Goal: Transaction & Acquisition: Purchase product/service

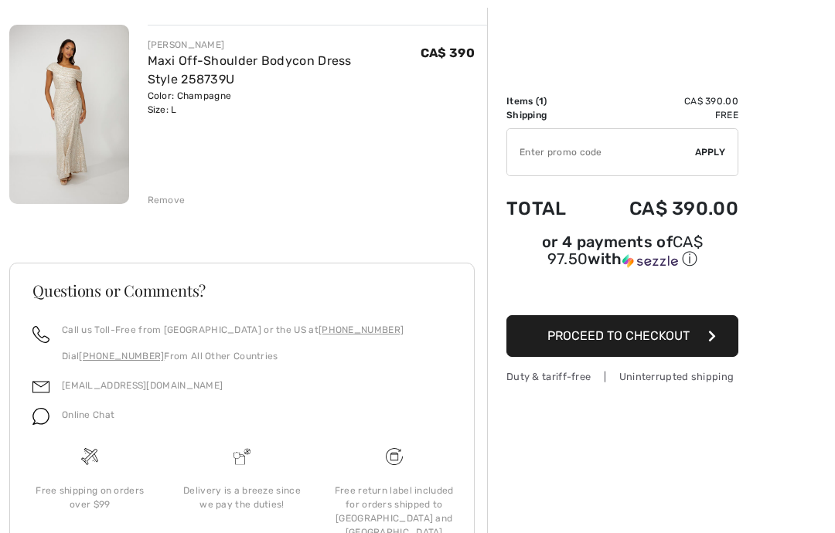
scroll to position [185, 0]
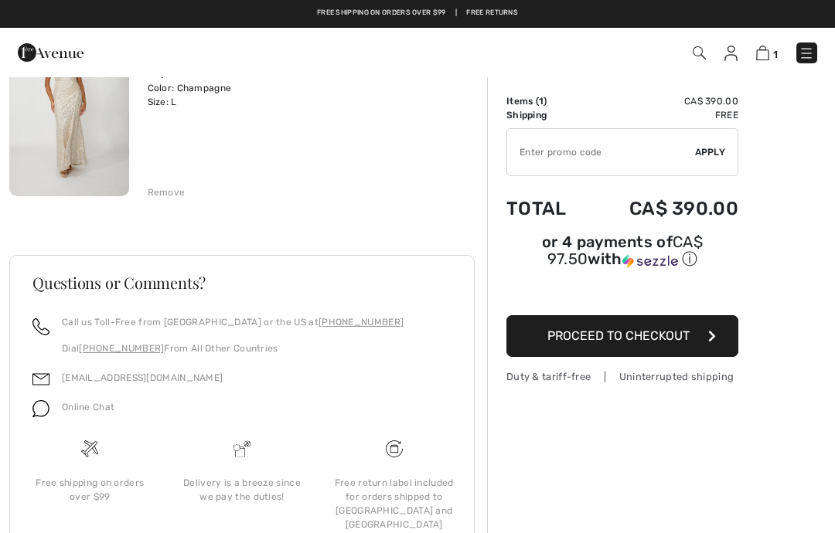
click at [559, 342] on span "Proceed to Checkout" at bounding box center [618, 335] width 142 height 15
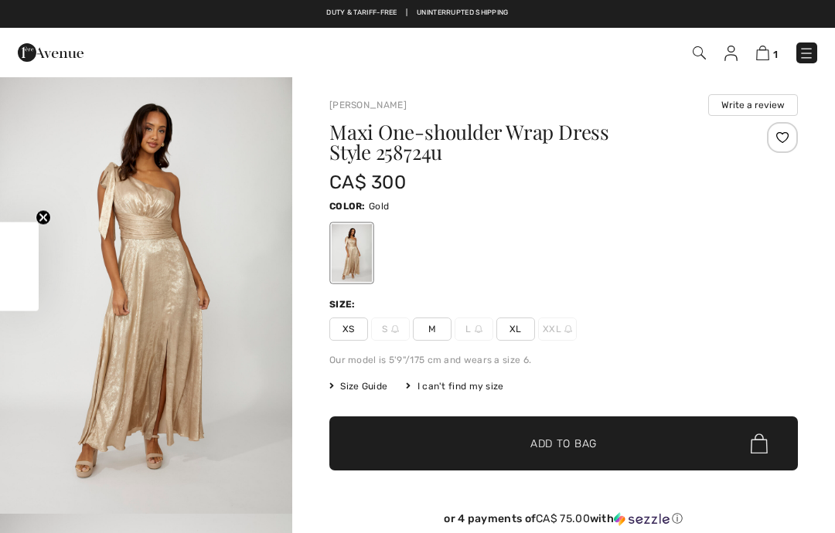
checkbox input "true"
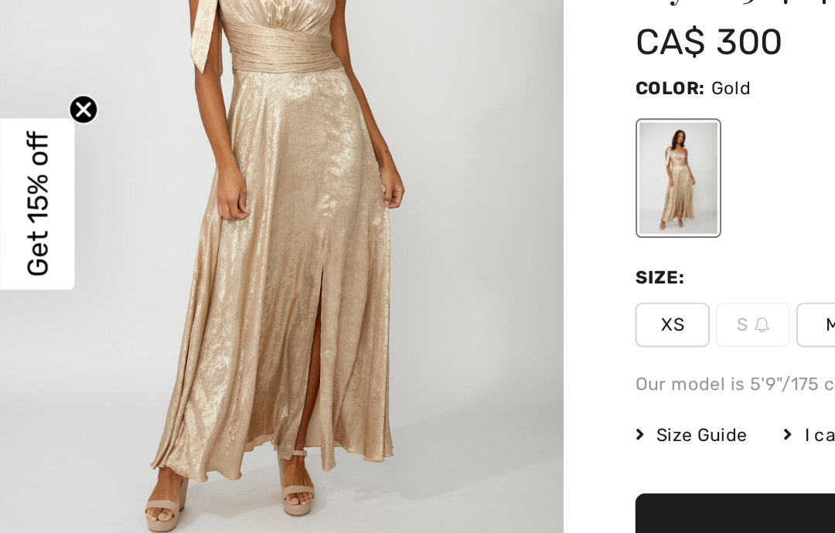
scroll to position [43, 0]
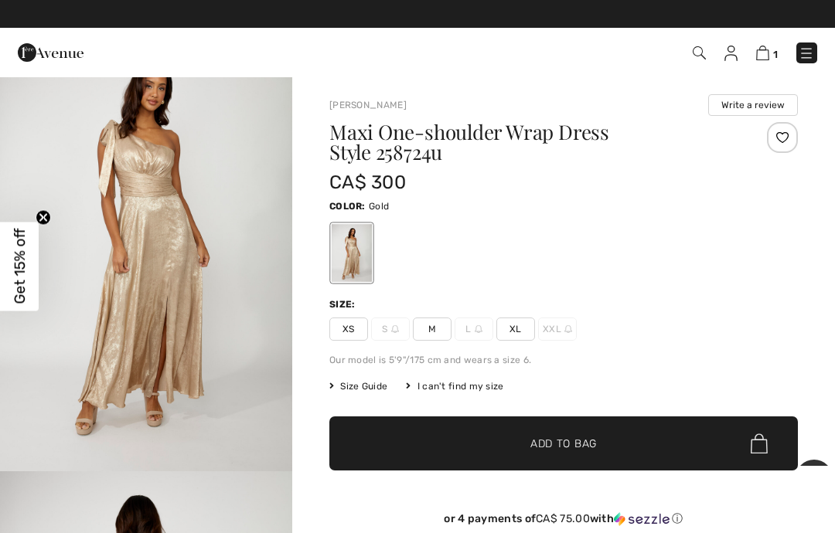
click at [521, 328] on span "XL" at bounding box center [515, 329] width 39 height 23
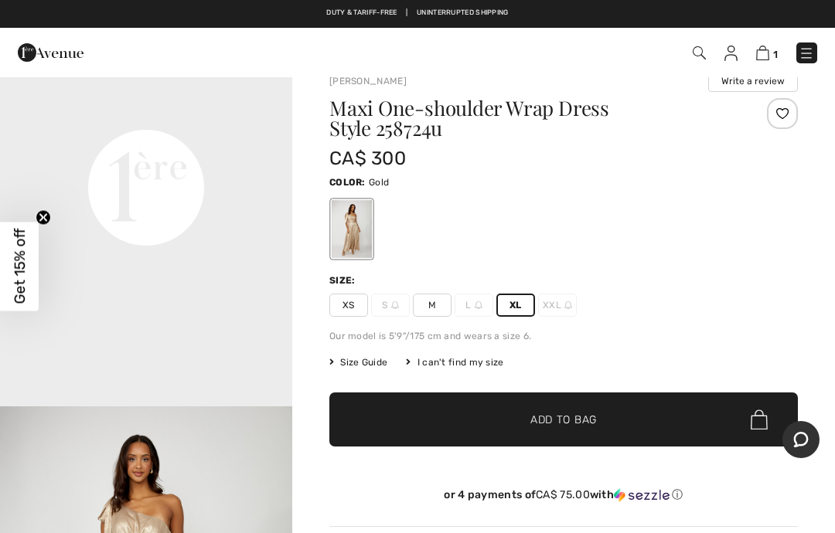
scroll to position [0, 0]
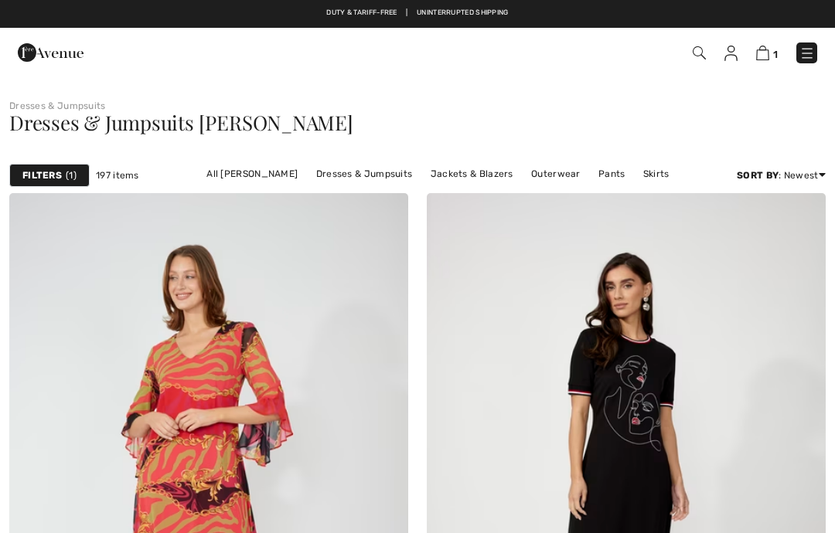
checkbox input "true"
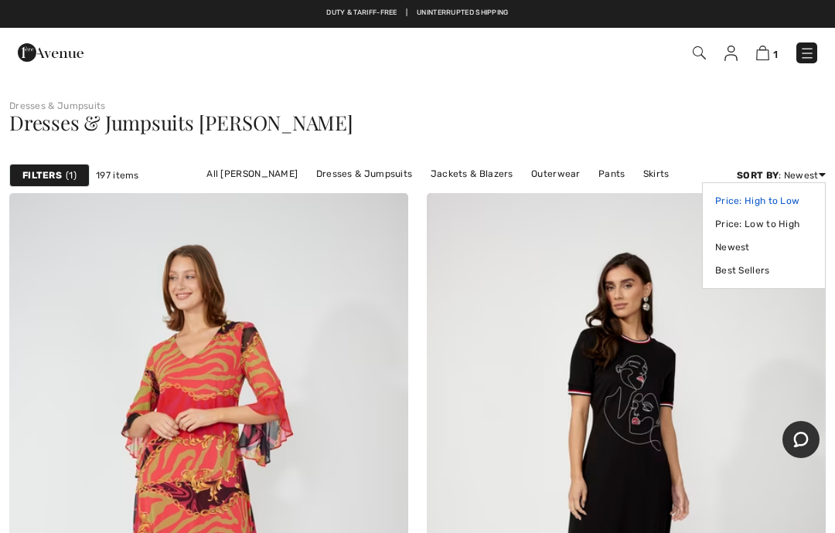
click at [785, 203] on link "Price: High to Low" at bounding box center [763, 200] width 97 height 23
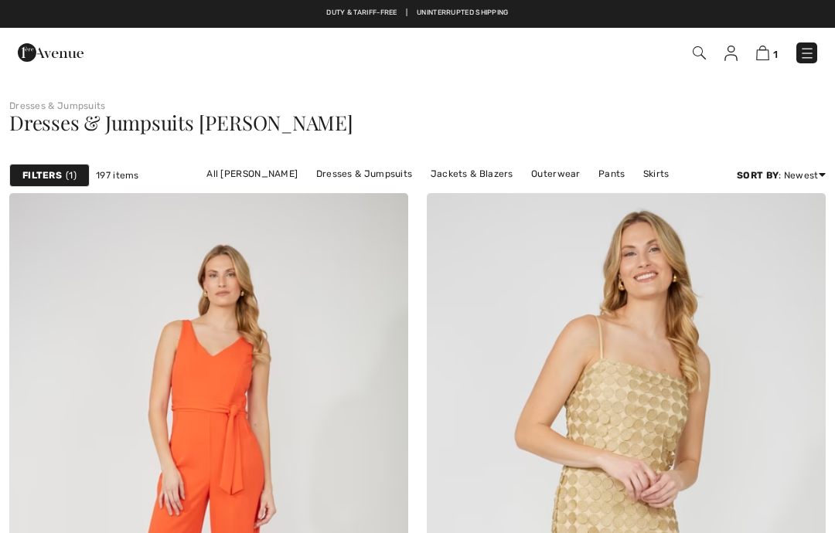
checkbox input "true"
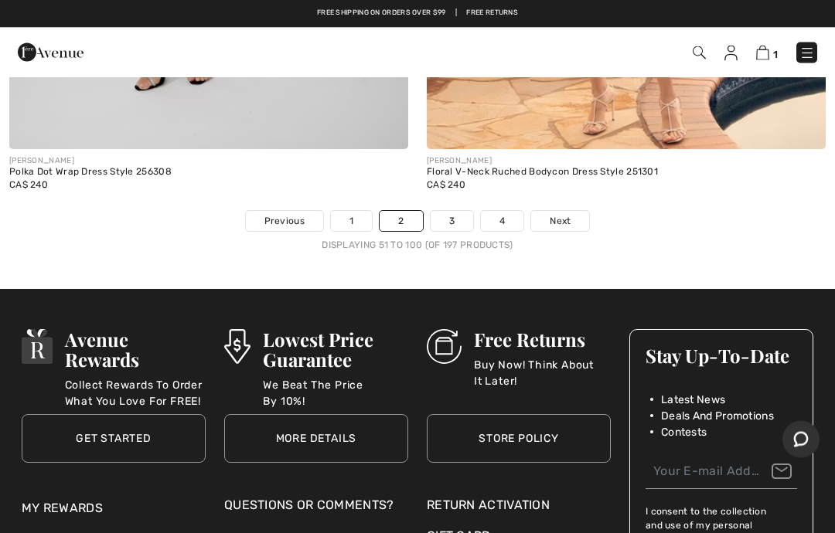
scroll to position [17123, 0]
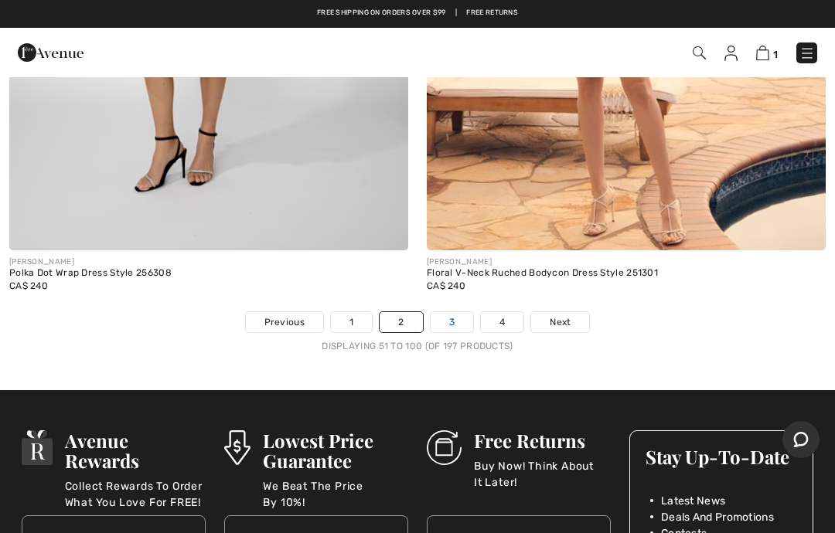
click at [457, 315] on link "3" at bounding box center [451, 322] width 43 height 20
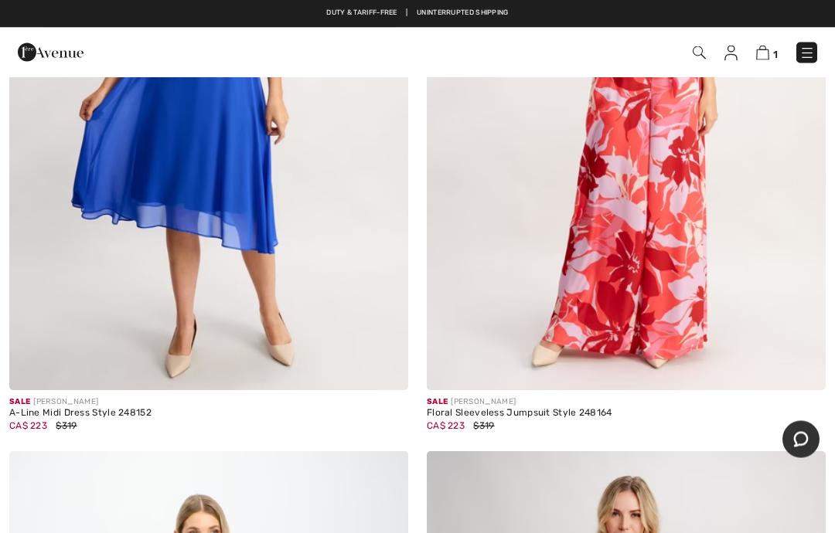
scroll to position [8662, 0]
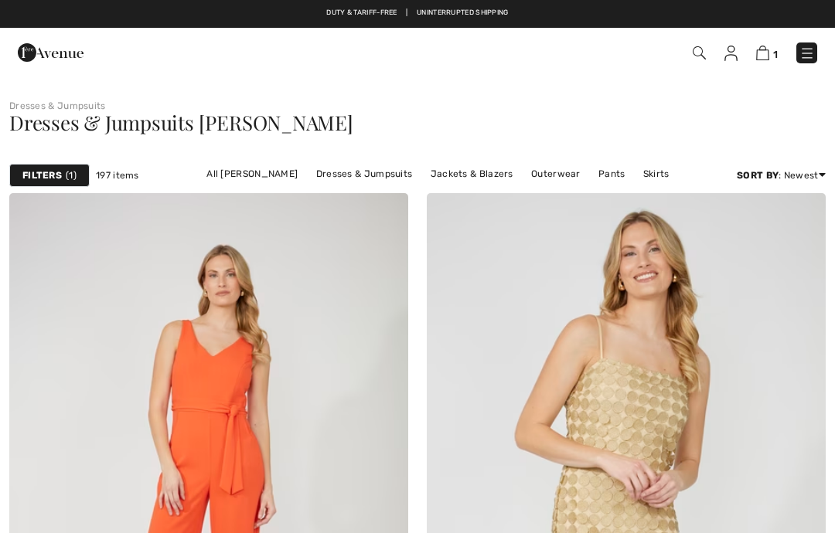
checkbox input "true"
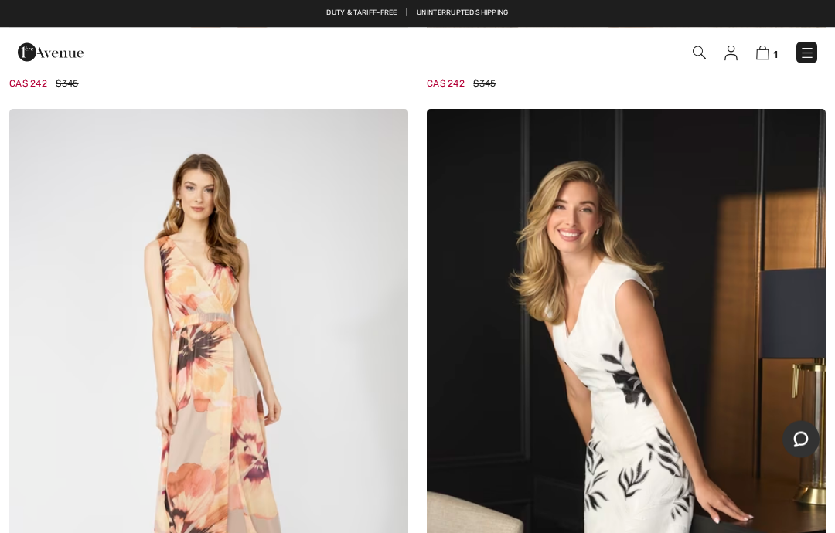
scroll to position [15818, 0]
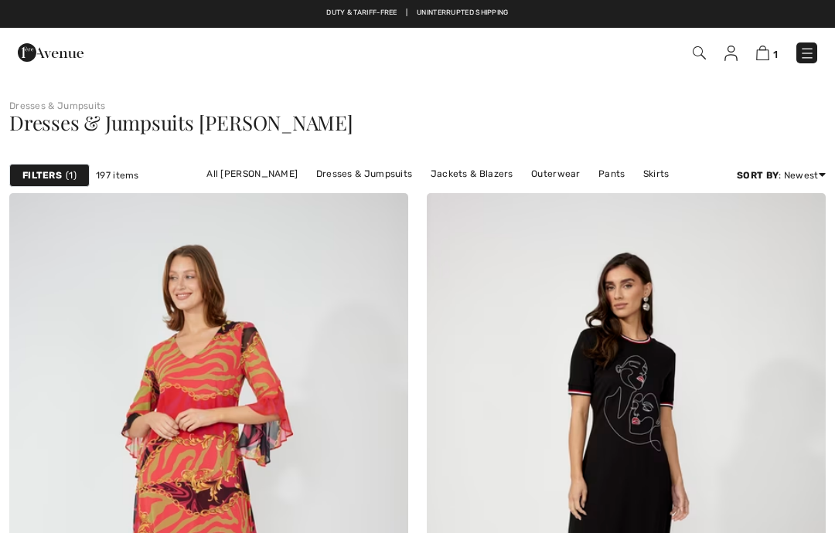
checkbox input "true"
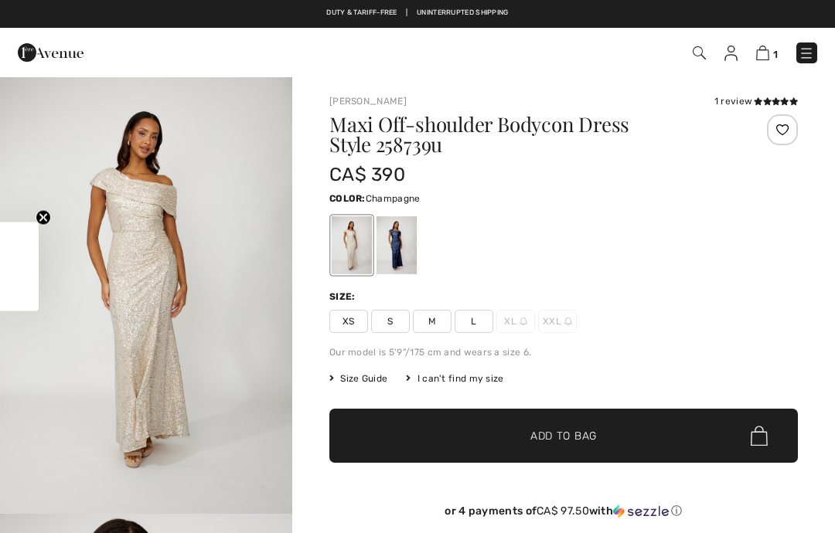
checkbox input "true"
click at [406, 257] on div at bounding box center [396, 245] width 40 height 58
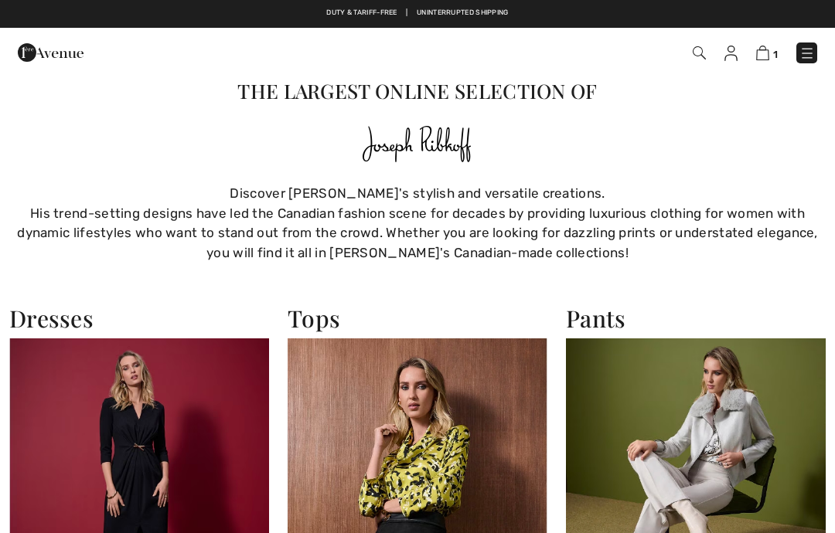
checkbox input "true"
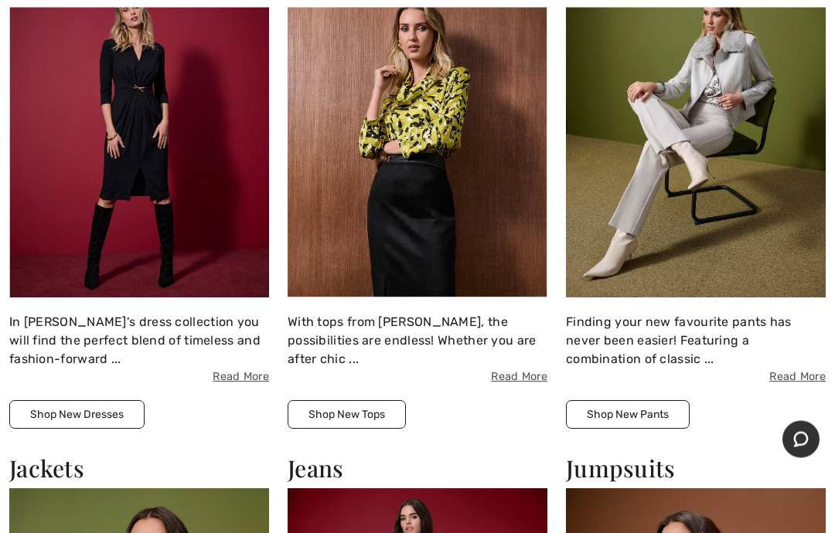
scroll to position [361, 0]
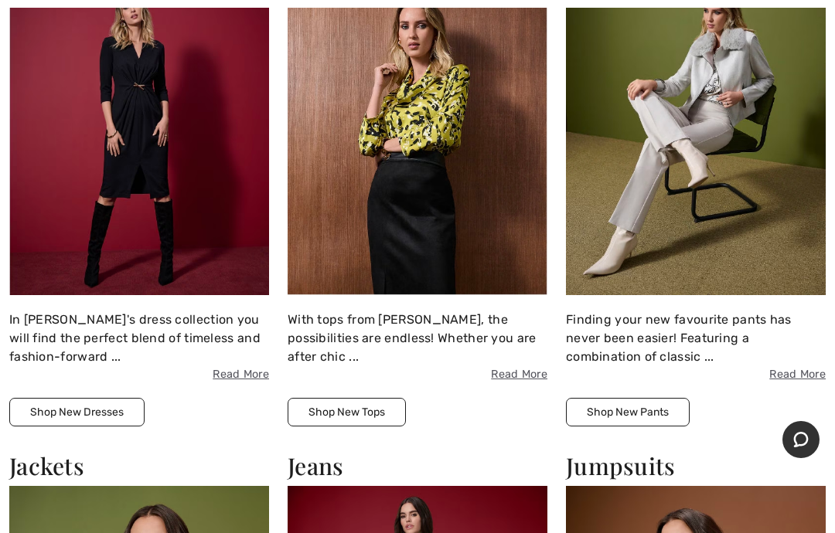
click at [150, 177] on img at bounding box center [139, 136] width 260 height 317
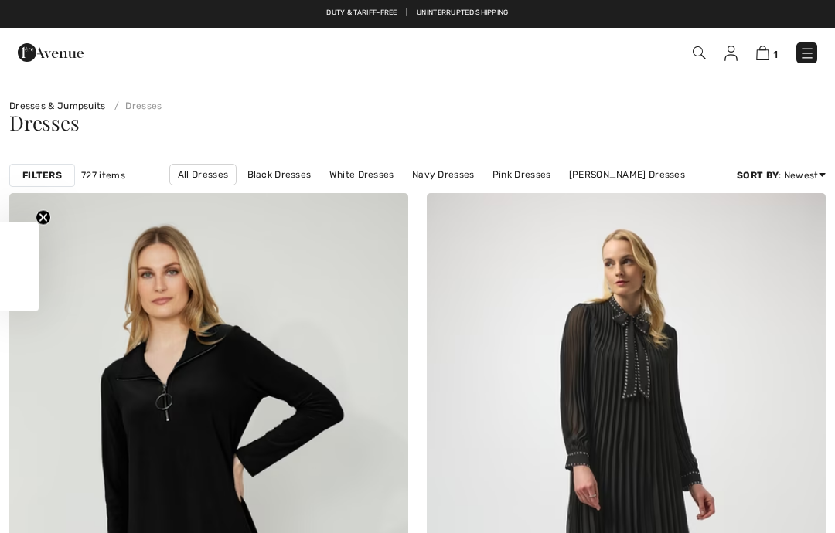
checkbox input "true"
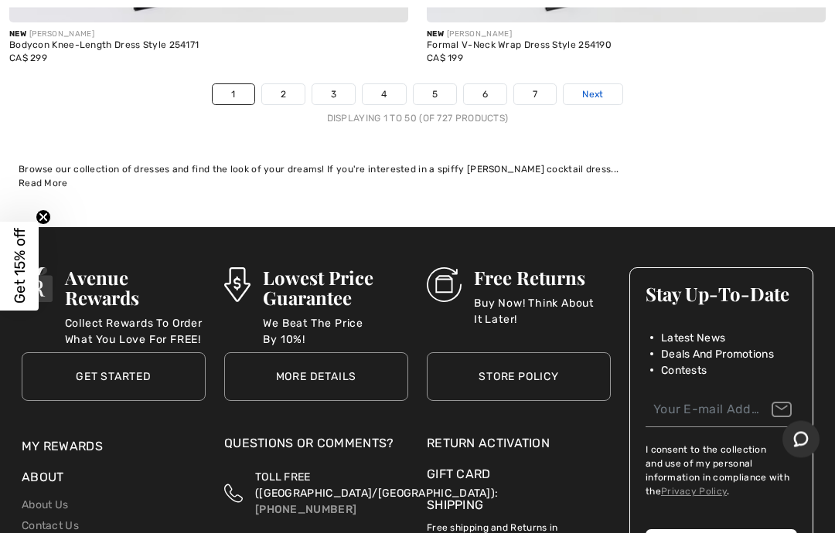
scroll to position [17453, 0]
click at [594, 87] on span "Next" at bounding box center [592, 94] width 21 height 14
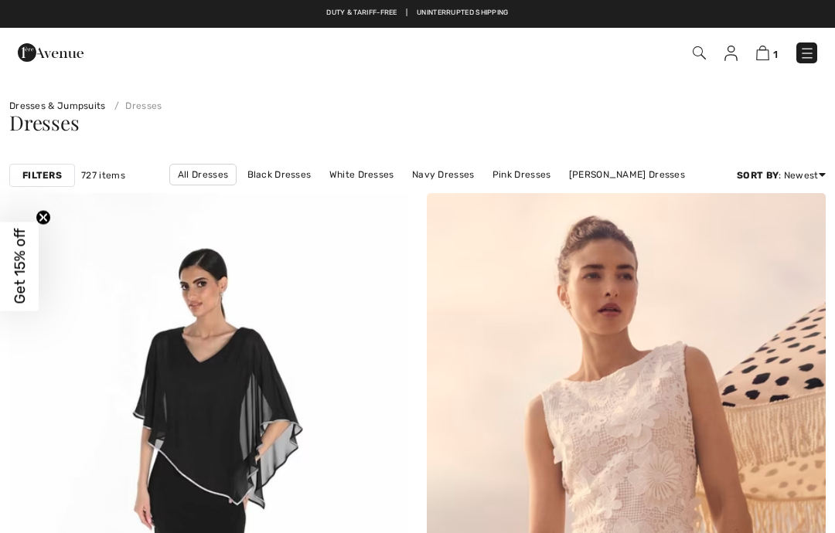
checkbox input "true"
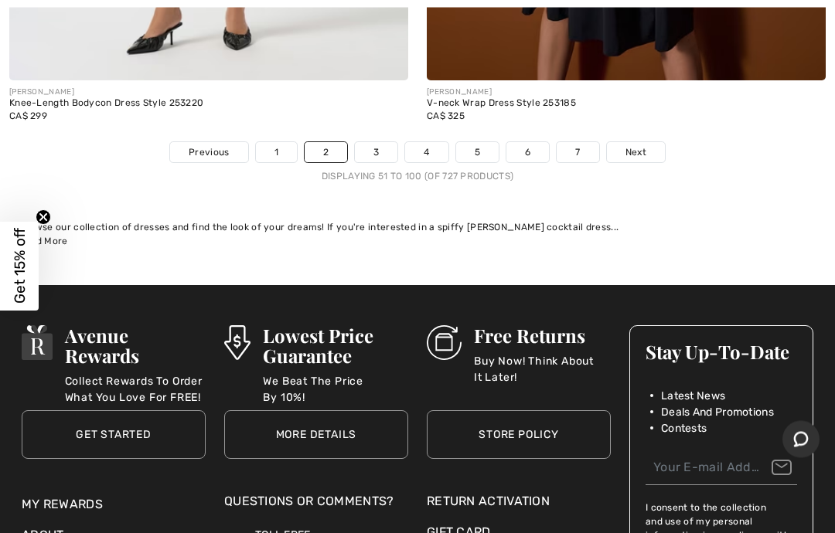
scroll to position [17318, 0]
click at [634, 145] on span "Next" at bounding box center [635, 152] width 21 height 14
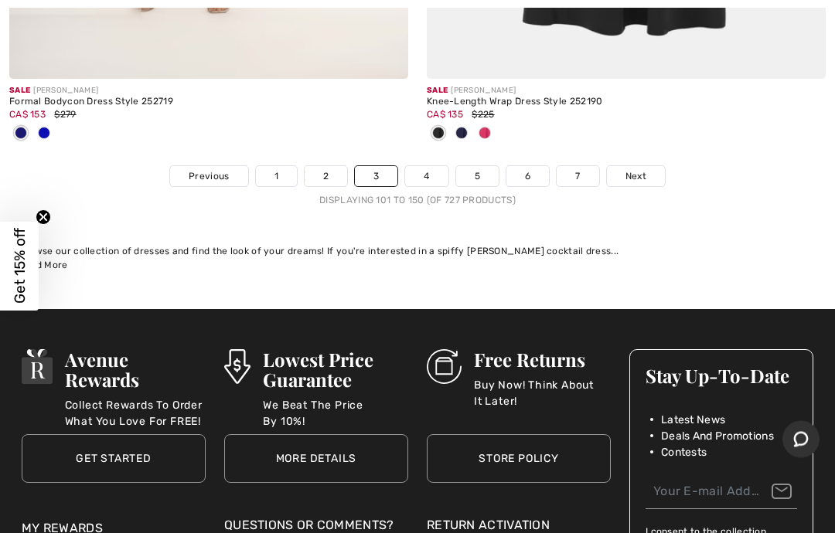
scroll to position [17375, 0]
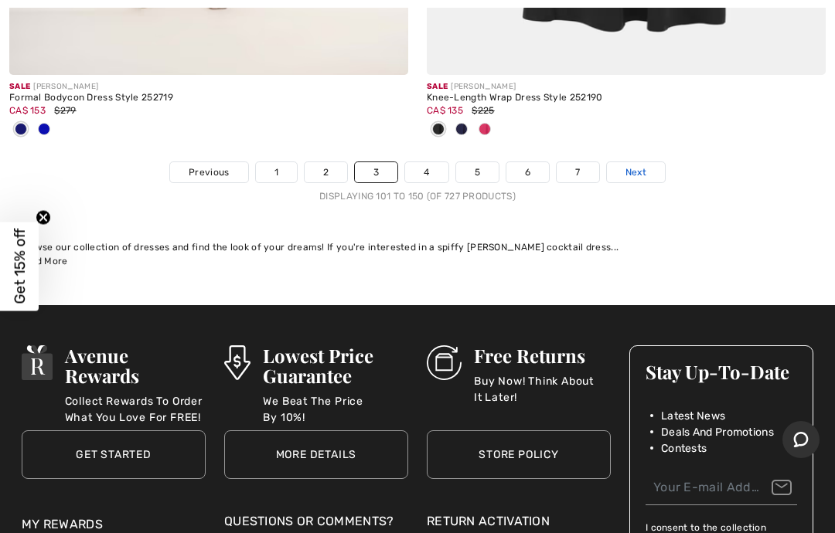
click at [651, 166] on link "Next" at bounding box center [636, 172] width 58 height 20
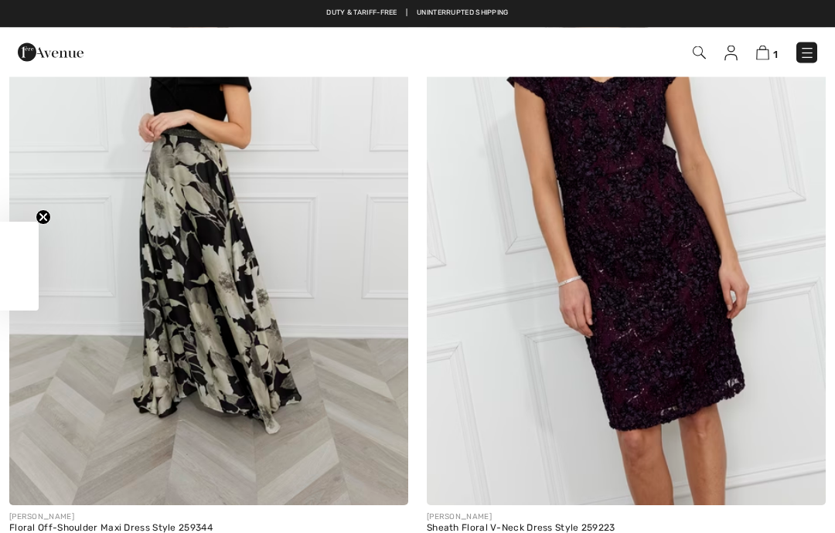
checkbox input "true"
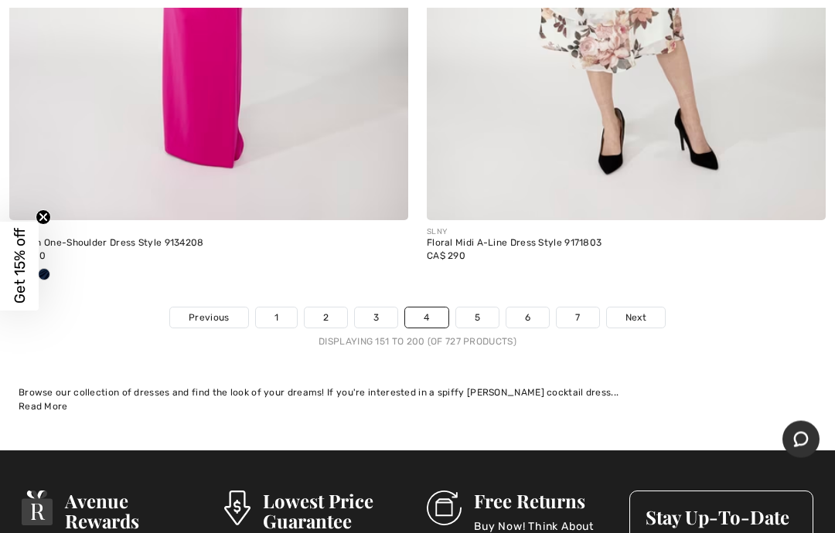
scroll to position [17281, 0]
click at [647, 308] on link "Next" at bounding box center [636, 318] width 58 height 20
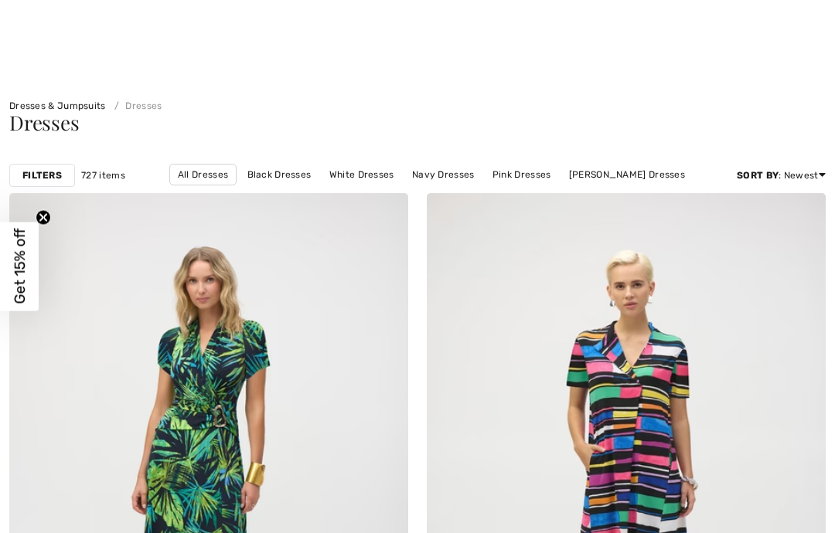
checkbox input "true"
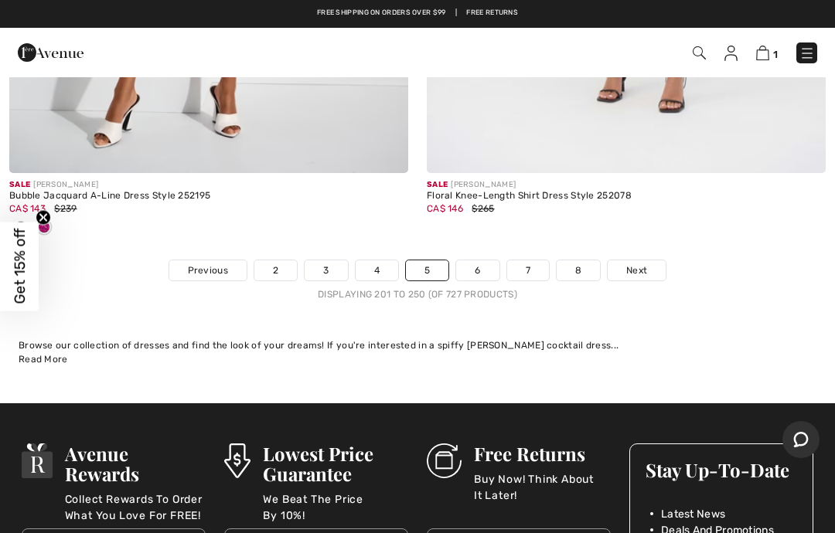
scroll to position [17405, 0]
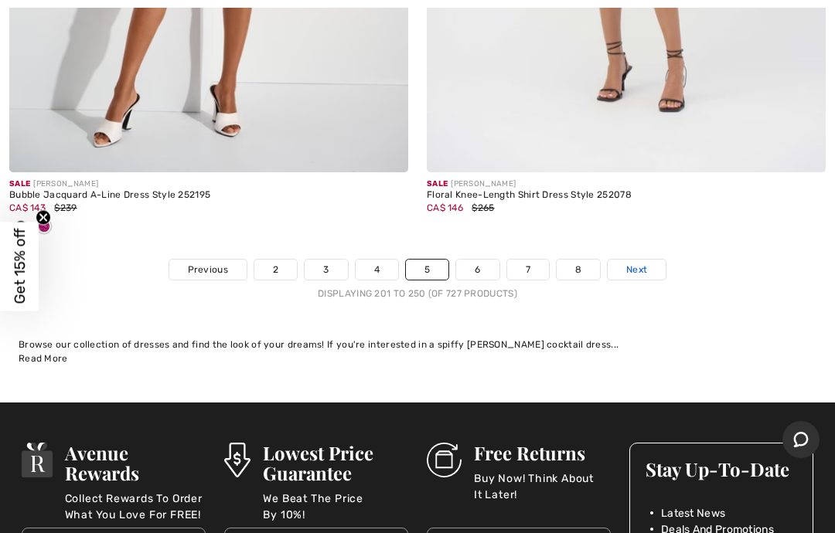
click at [646, 262] on link "Next" at bounding box center [636, 270] width 58 height 20
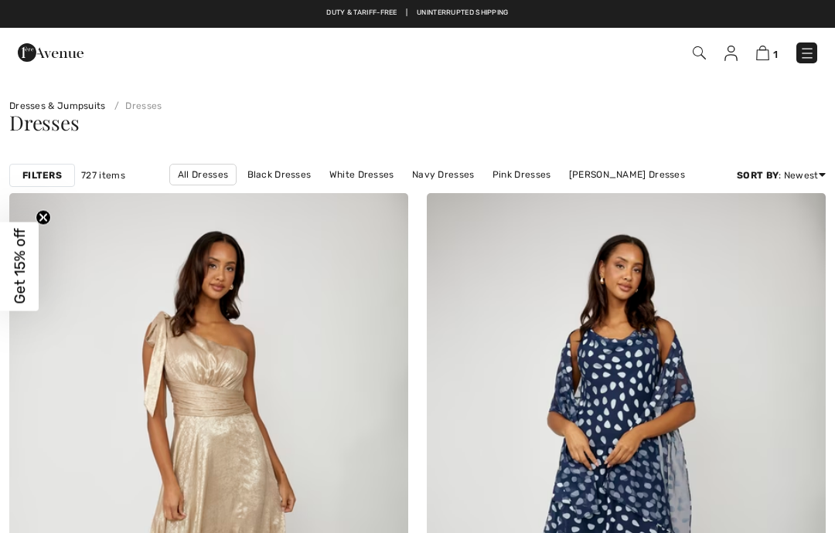
checkbox input "true"
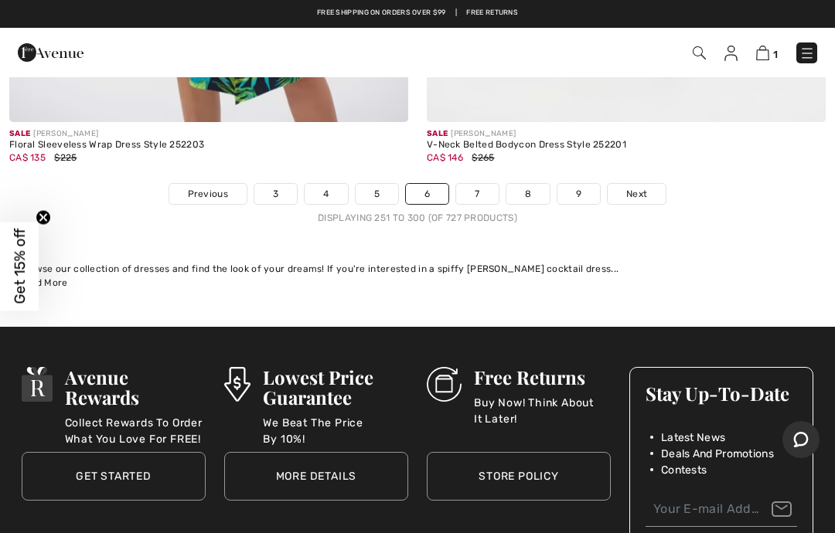
scroll to position [17199, 0]
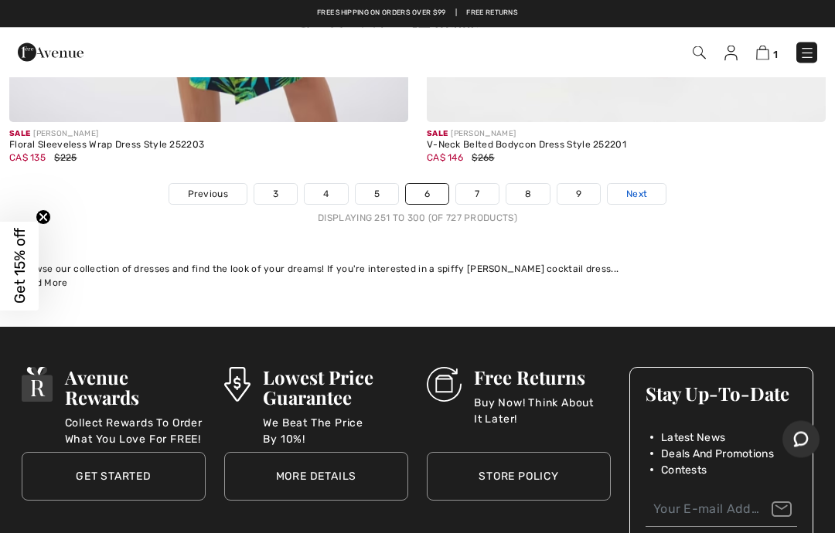
click at [661, 185] on link "Next" at bounding box center [636, 195] width 58 height 20
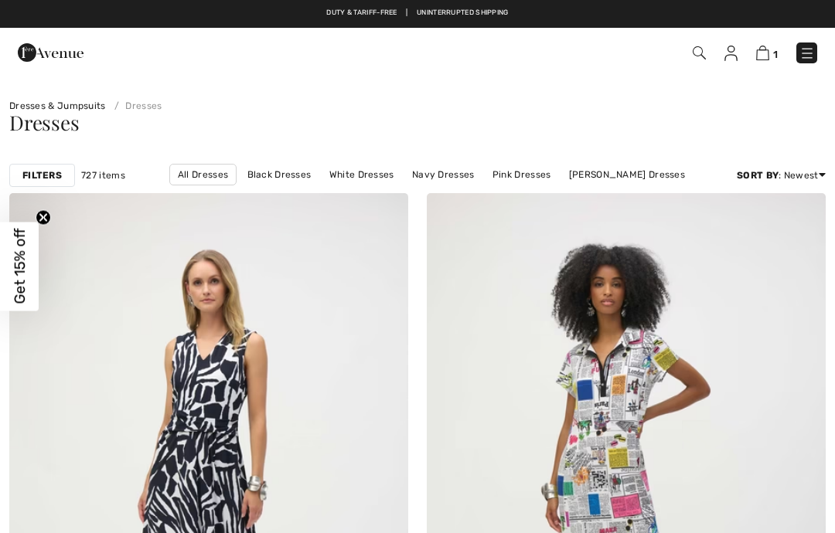
checkbox input "true"
